Goal: Task Accomplishment & Management: Use online tool/utility

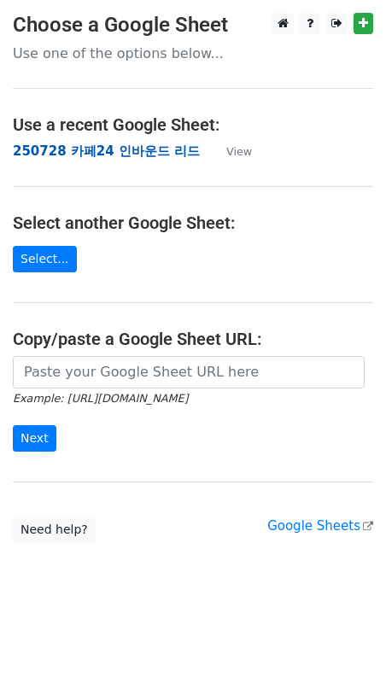
click at [88, 154] on strong "250728 카페24 인바운드 리드" at bounding box center [106, 150] width 187 height 15
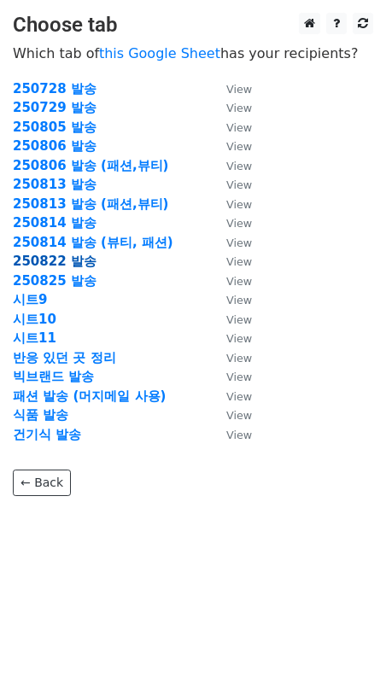
click at [60, 259] on strong "250822 발송" at bounding box center [55, 261] width 84 height 15
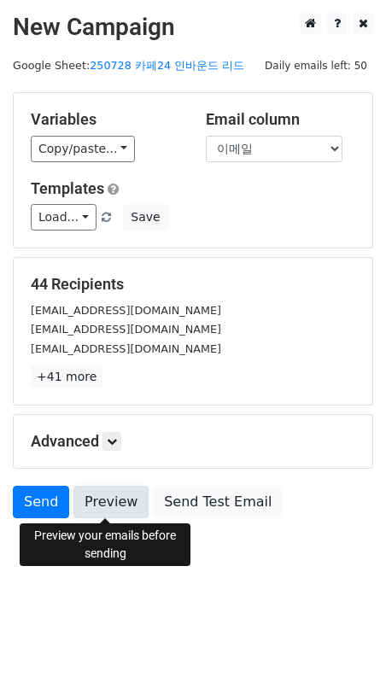
click at [104, 507] on link "Preview" at bounding box center [110, 502] width 75 height 32
click at [100, 491] on link "Preview" at bounding box center [110, 502] width 75 height 32
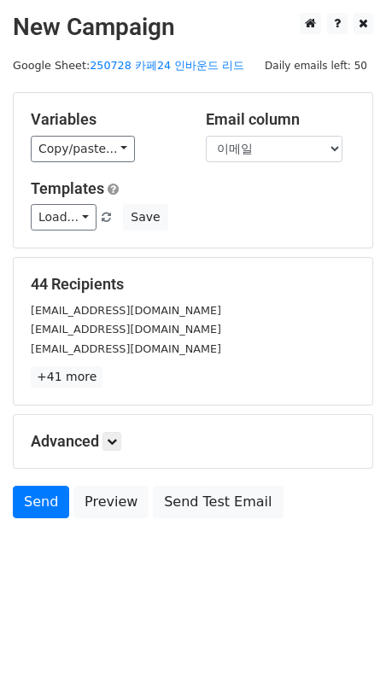
click at [167, 347] on div "[EMAIL_ADDRESS][DOMAIN_NAME]" at bounding box center [193, 349] width 350 height 20
click at [32, 495] on link "Send" at bounding box center [41, 502] width 56 height 32
